Goal: Task Accomplishment & Management: Use online tool/utility

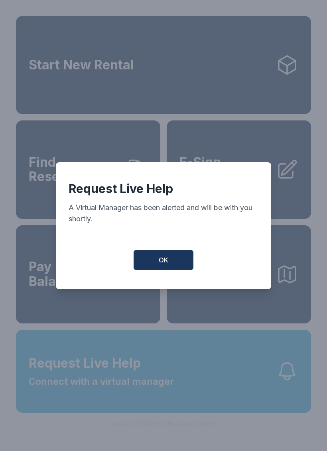
click at [169, 260] on button "OK" at bounding box center [163, 260] width 60 height 20
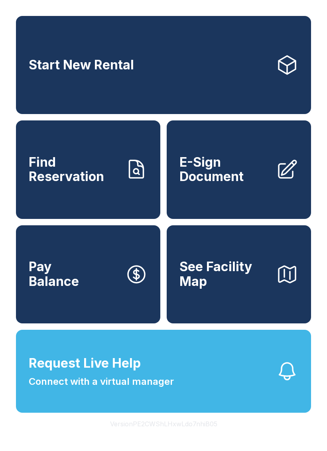
click at [187, 396] on button "Request Live Help Connect with a virtual manager" at bounding box center [163, 371] width 295 height 83
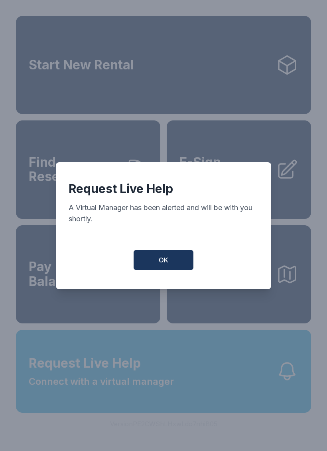
click at [161, 261] on span "OK" at bounding box center [164, 260] width 10 height 10
